Goal: Navigation & Orientation: Find specific page/section

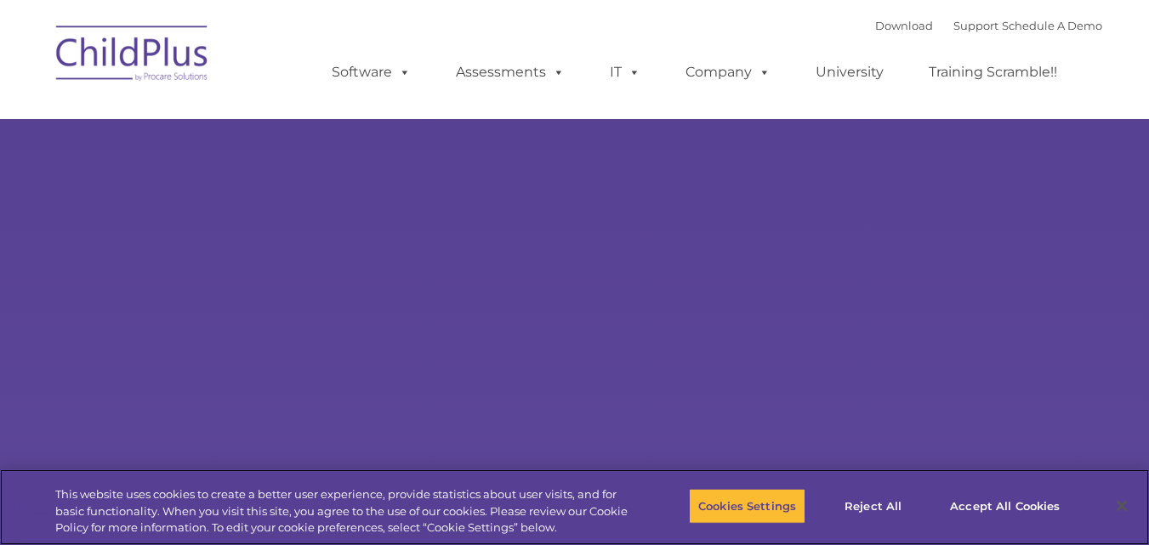
select select "MEDIUM"
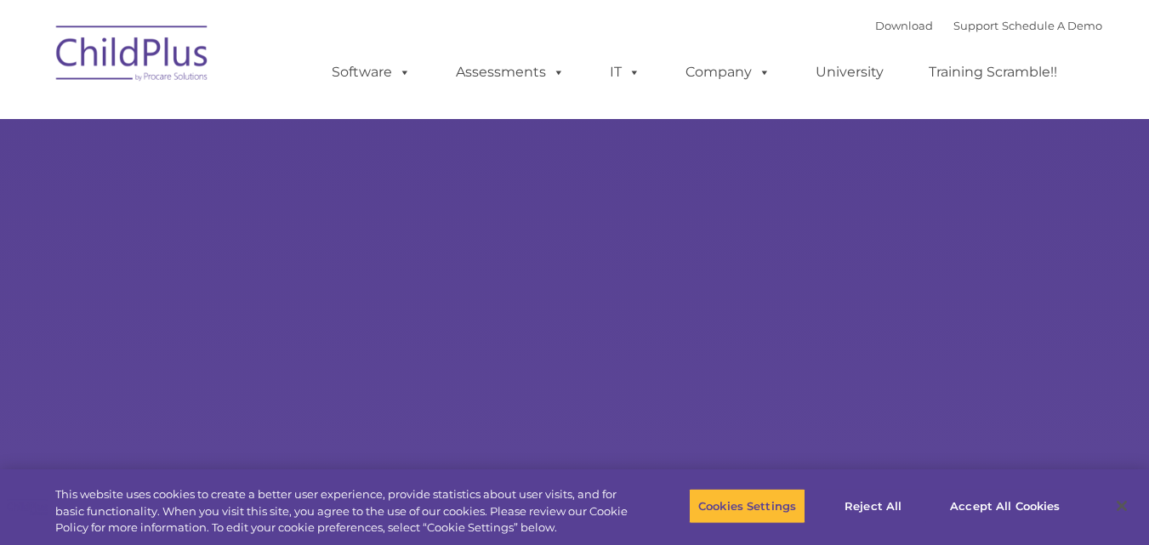
type input ""
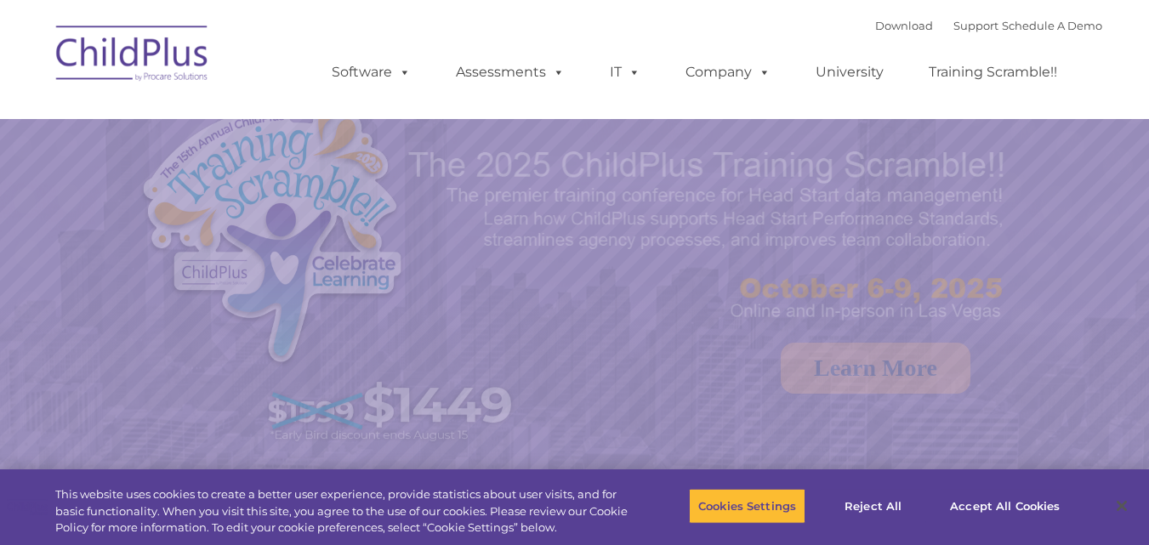
select select "MEDIUM"
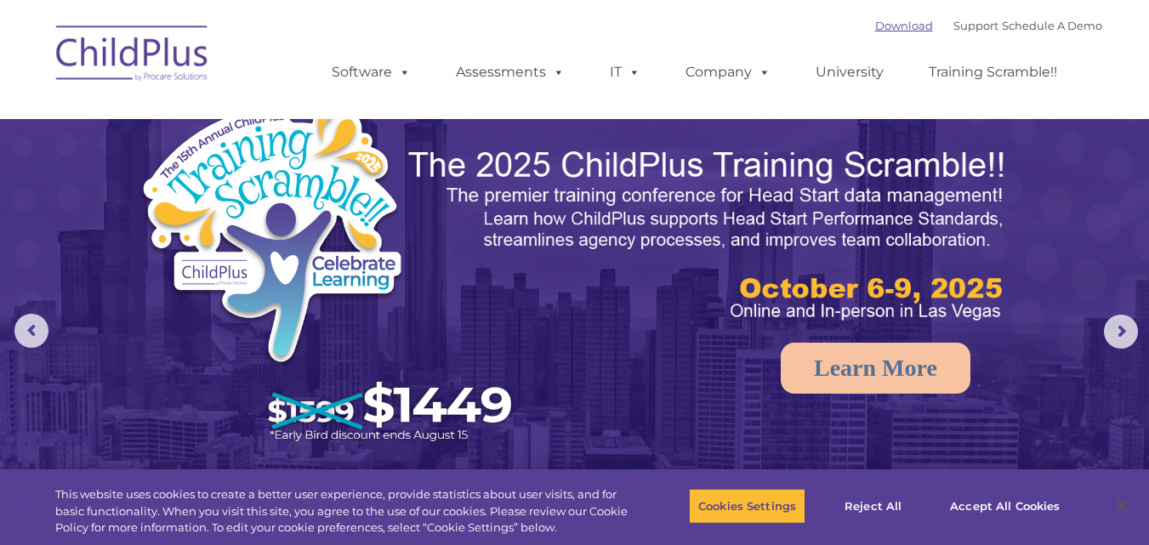
click at [875, 23] on link "Download" at bounding box center [904, 26] width 58 height 14
